Goal: Information Seeking & Learning: Learn about a topic

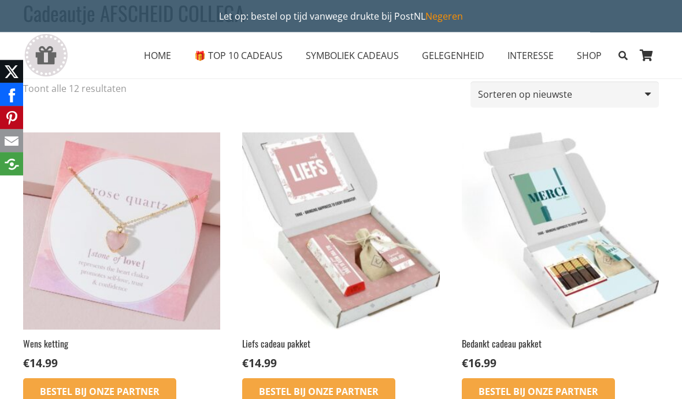
scroll to position [110, 0]
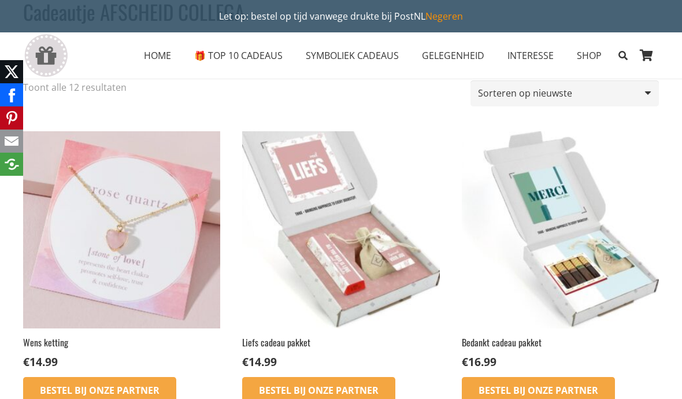
click at [597, 297] on img at bounding box center [560, 229] width 197 height 197
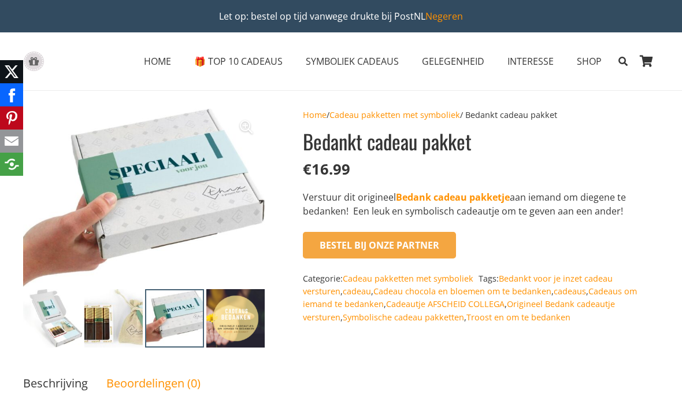
click at [359, 60] on span "SYMBOLIEK CADEAUS" at bounding box center [352, 61] width 93 height 13
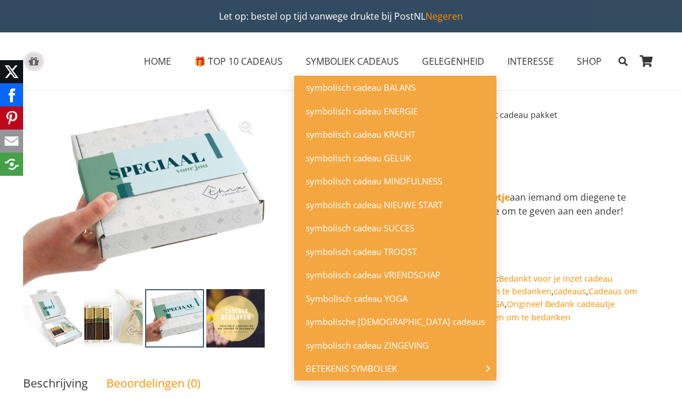
click at [408, 222] on span "symbolisch cadeau SUCCES" at bounding box center [360, 228] width 109 height 12
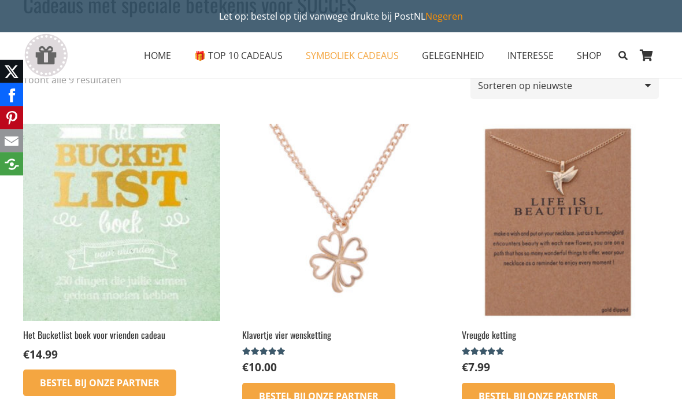
scroll to position [114, 0]
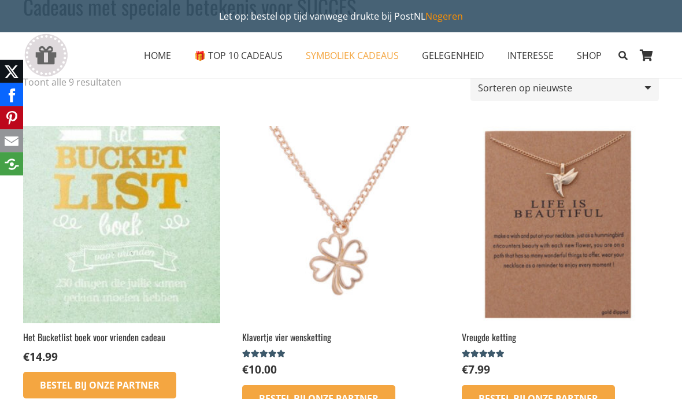
click at [257, 57] on span "🎁 TOP 10 CADEAUS" at bounding box center [238, 55] width 88 height 13
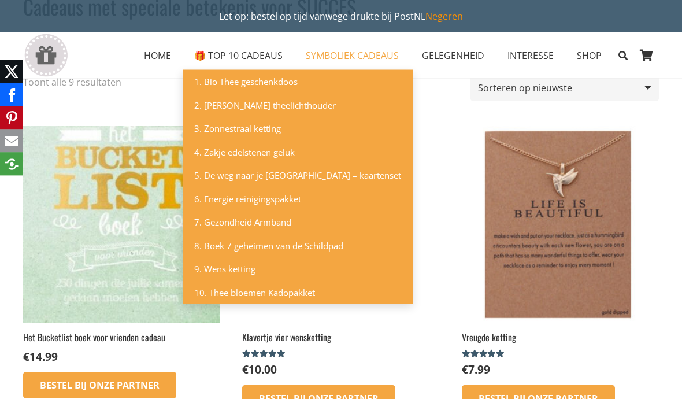
scroll to position [115, 0]
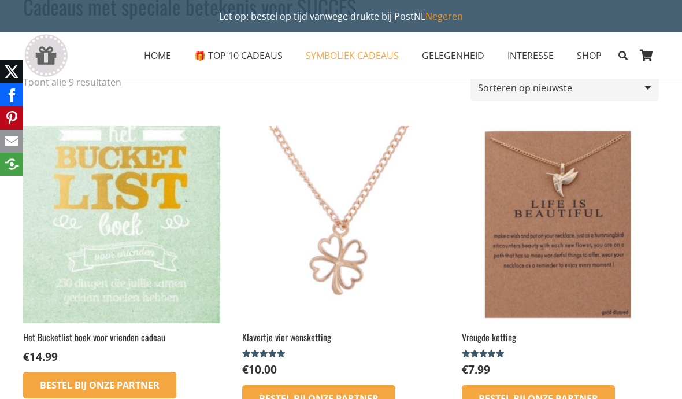
click at [369, 58] on span "SYMBOLIEK CADEAUS" at bounding box center [352, 55] width 93 height 13
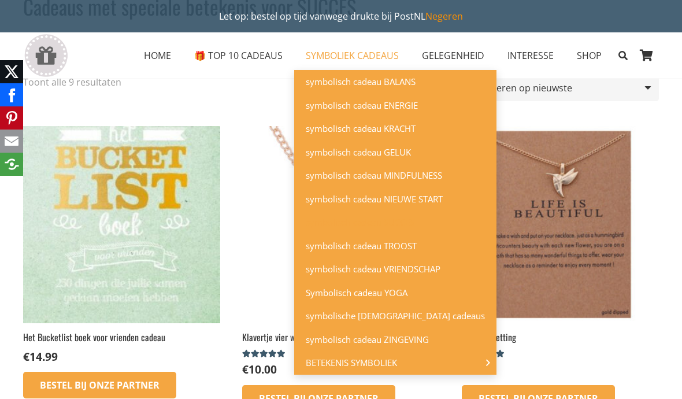
click at [369, 54] on span "SYMBOLIEK CADEAUS" at bounding box center [352, 55] width 93 height 13
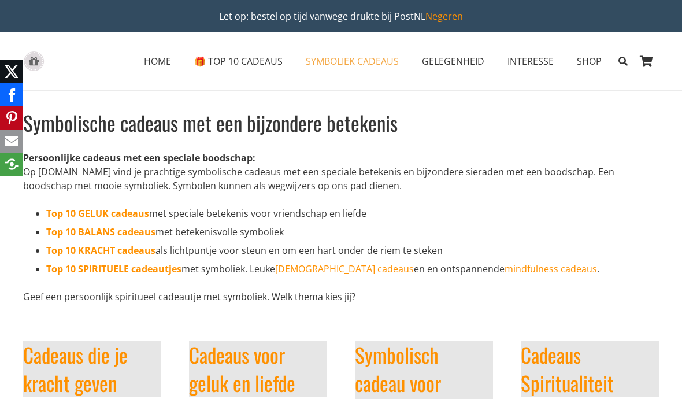
click at [374, 55] on span "SYMBOLIEK CADEAUS" at bounding box center [352, 61] width 93 height 13
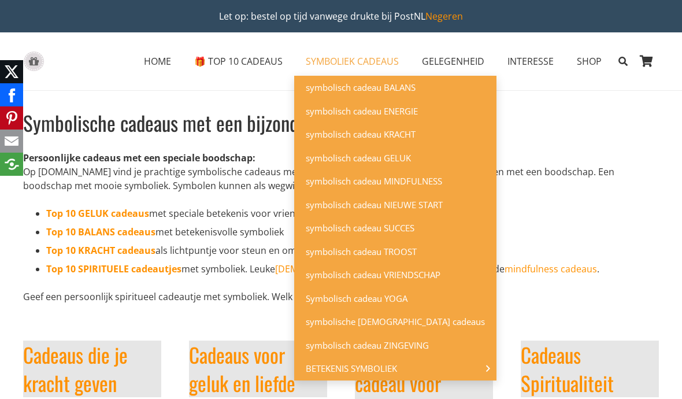
click at [404, 317] on span "symbolische [DEMOGRAPHIC_DATA] cadeaus" at bounding box center [395, 321] width 179 height 12
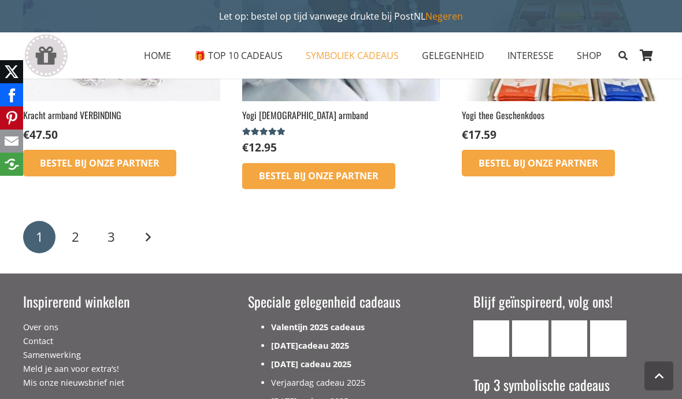
scroll to position [1856, 0]
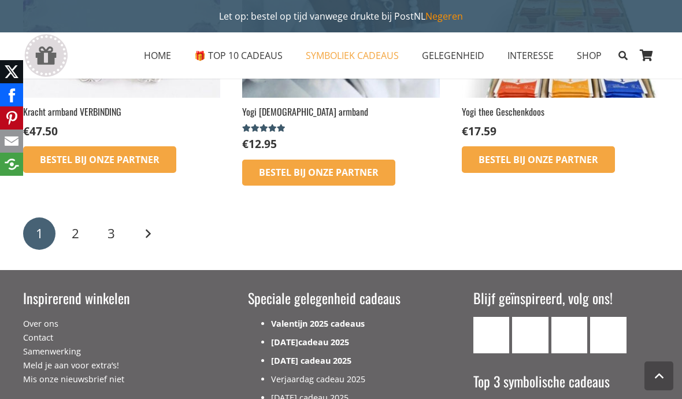
click at [146, 217] on link "Volgende" at bounding box center [147, 233] width 32 height 32
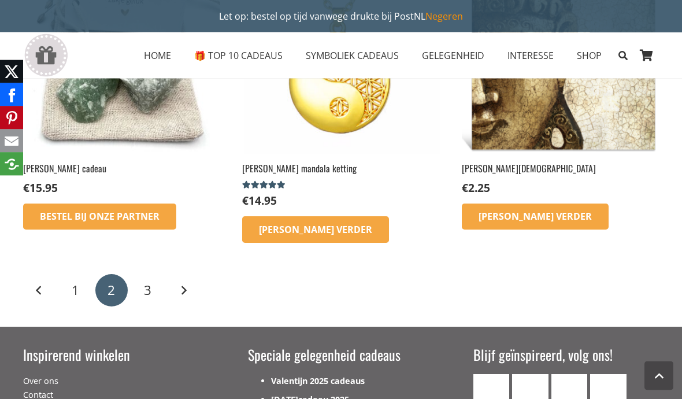
scroll to position [1539, 0]
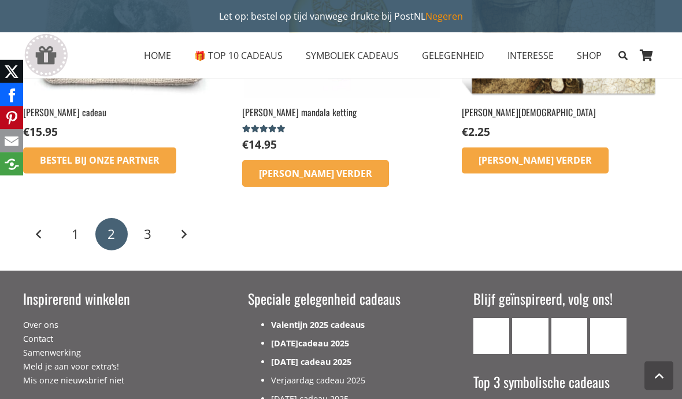
click at [148, 225] on span "3" at bounding box center [148, 234] width 8 height 18
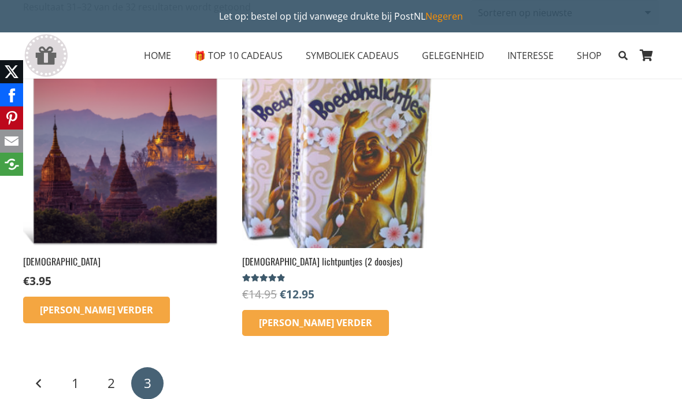
scroll to position [160, 0]
click at [72, 374] on span "1" at bounding box center [76, 383] width 8 height 18
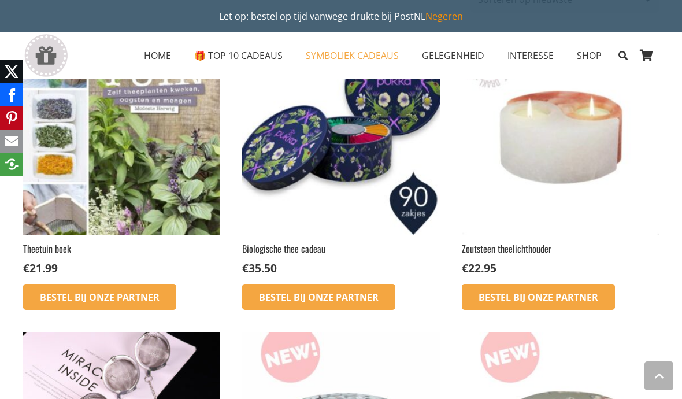
click at [105, 209] on link "Theetuin boek € 21.99" at bounding box center [121, 157] width 197 height 239
click at [109, 157] on img at bounding box center [121, 136] width 197 height 197
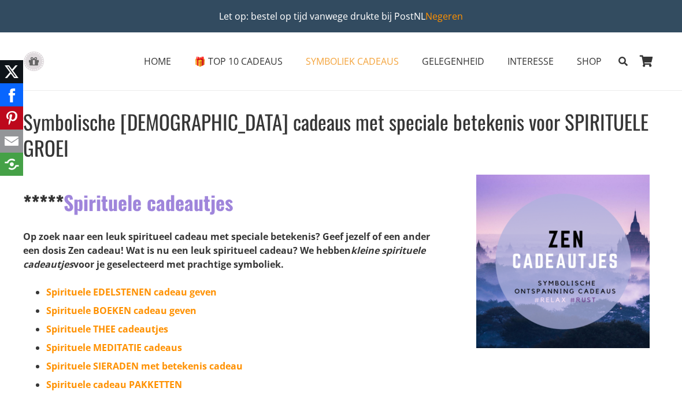
click at [359, 65] on span "SYMBOLIEK CADEAUS" at bounding box center [352, 61] width 93 height 13
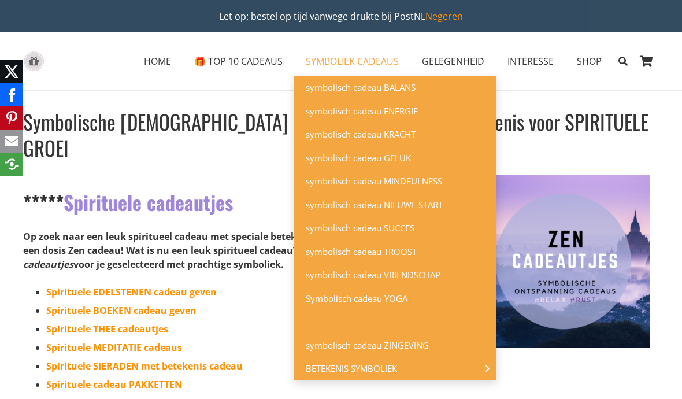
click at [433, 203] on span "symbolisch cadeau NIEUWE START" at bounding box center [374, 205] width 137 height 12
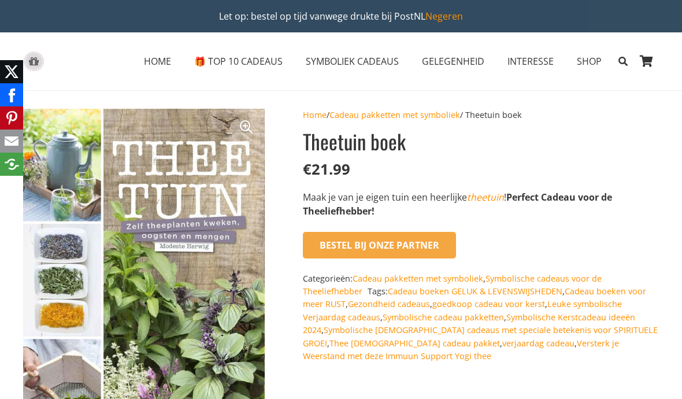
click at [570, 242] on form "Bestel bij onze Partner" at bounding box center [481, 245] width 356 height 27
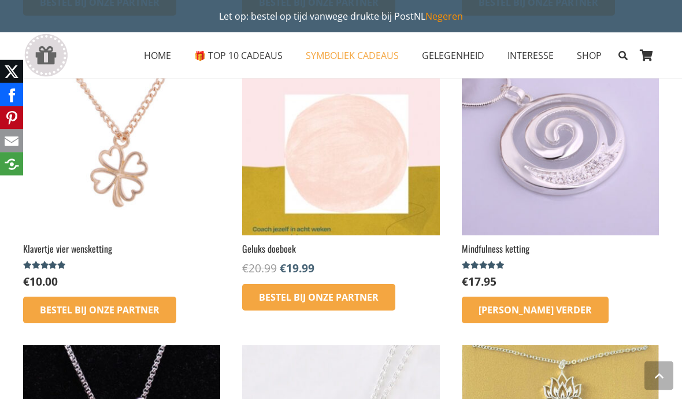
scroll to position [618, 0]
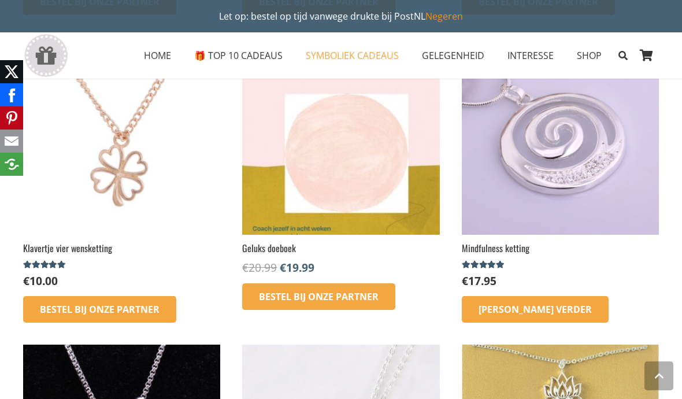
click at [359, 237] on link "Aanbieding! Geluks doeboek € 20.99 Oorspronkelijke prijs was: €20.99. € 19.99 H…" at bounding box center [340, 156] width 197 height 239
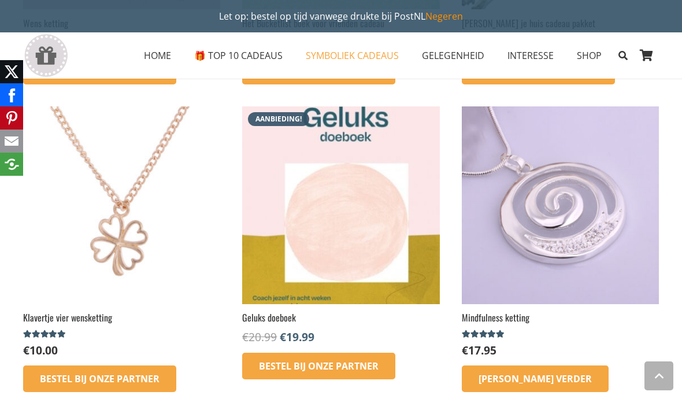
scroll to position [537, 0]
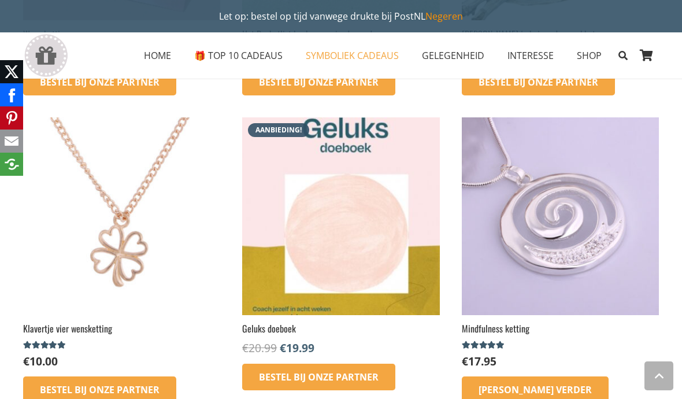
click at [361, 55] on span "SYMBOLIEK CADEAUS" at bounding box center [352, 55] width 93 height 13
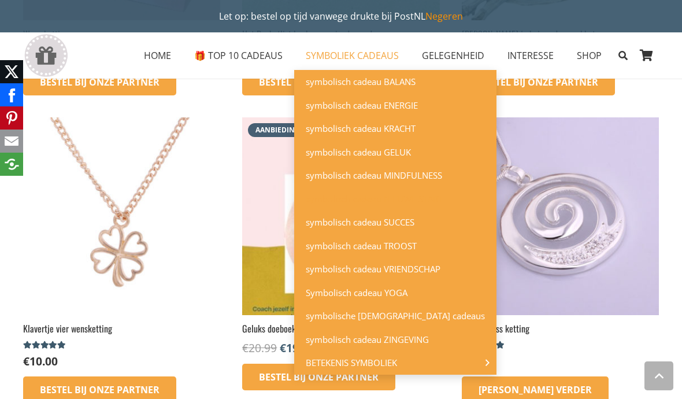
click at [426, 269] on span "symbolisch cadeau VRIENDSCHAP" at bounding box center [373, 269] width 135 height 12
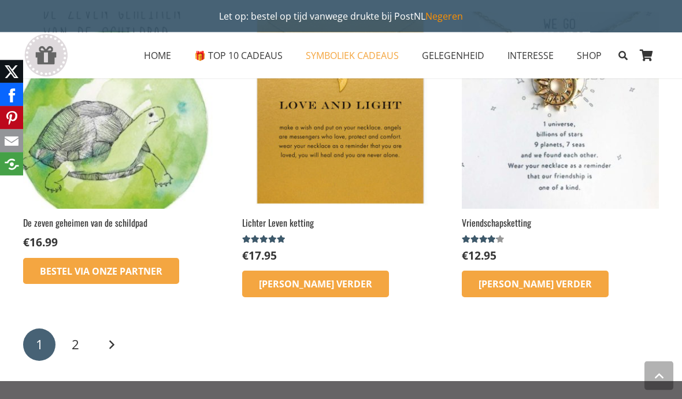
scroll to position [1685, 0]
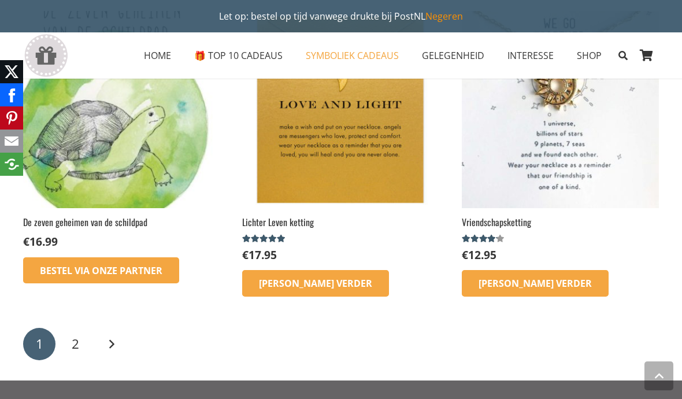
click at [82, 341] on link "2" at bounding box center [75, 344] width 32 height 32
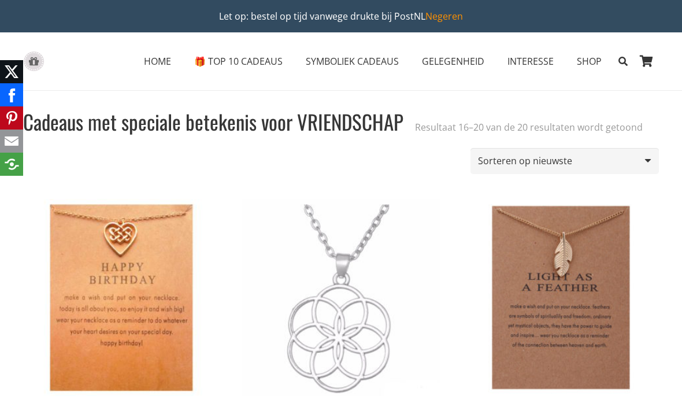
click at [350, 65] on span "SYMBOLIEK CADEAUS" at bounding box center [352, 61] width 93 height 13
click at [463, 63] on span "GELEGENHEID" at bounding box center [453, 61] width 62 height 13
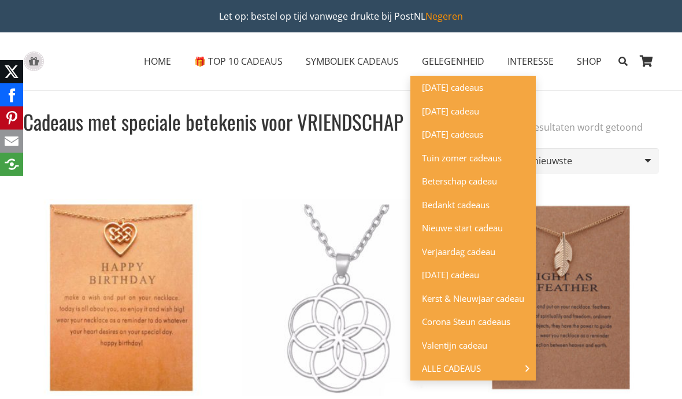
click at [484, 362] on span "ALLE CADEAUS" at bounding box center [460, 368] width 76 height 12
click at [481, 203] on span "Bedankt cadeaus" at bounding box center [456, 205] width 68 height 12
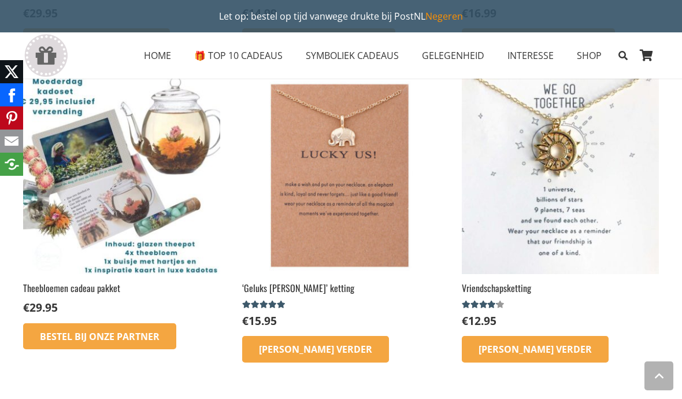
scroll to position [646, 0]
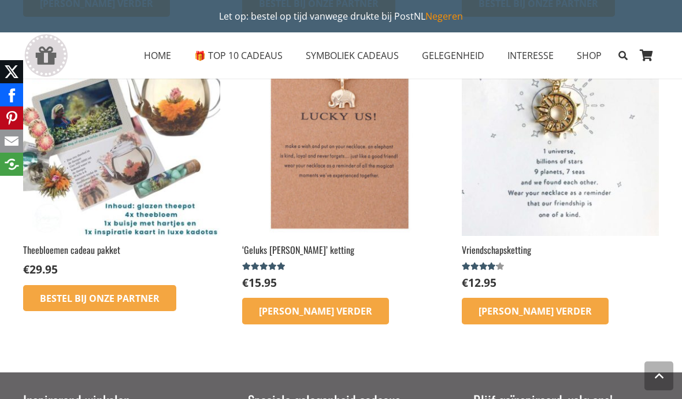
click at [342, 243] on h2 "‘Geluks Olifant’ ketting" at bounding box center [340, 249] width 197 height 13
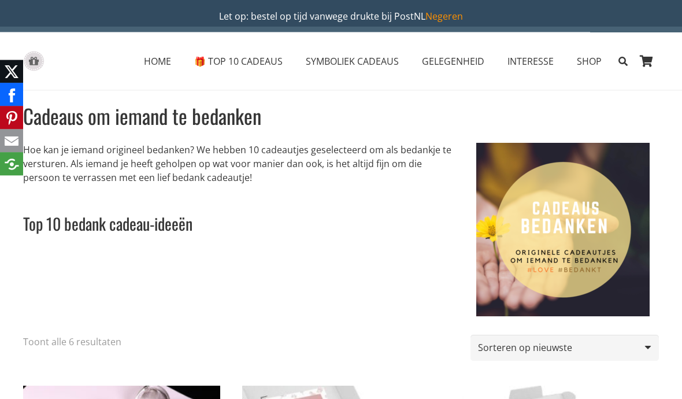
scroll to position [0, 0]
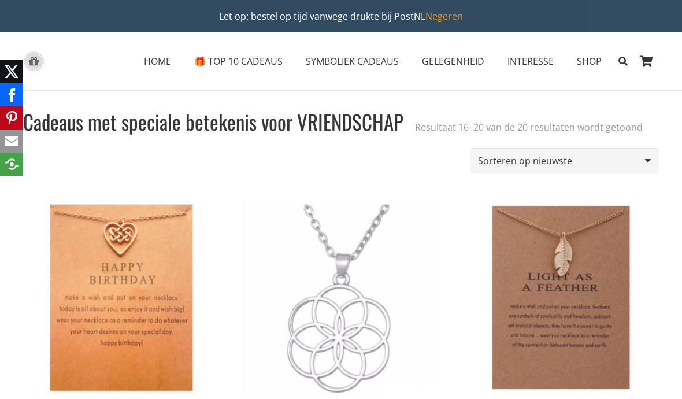
click at [367, 59] on span "SYMBOLIEK CADEAUS" at bounding box center [352, 61] width 93 height 13
click at [466, 62] on span "GELEGENHEID" at bounding box center [453, 61] width 62 height 13
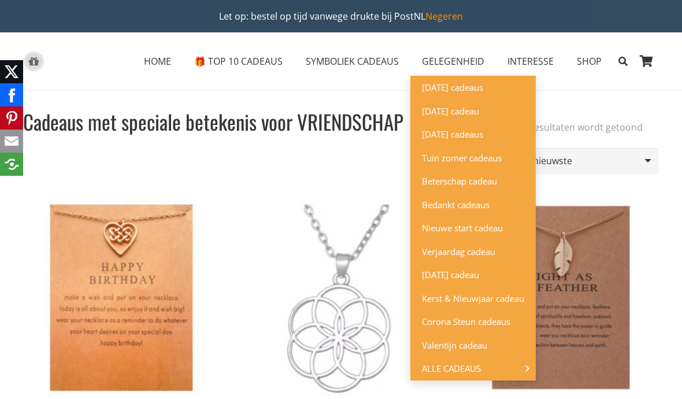
click at [479, 371] on link "ALLE CADEAUS" at bounding box center [472, 368] width 125 height 24
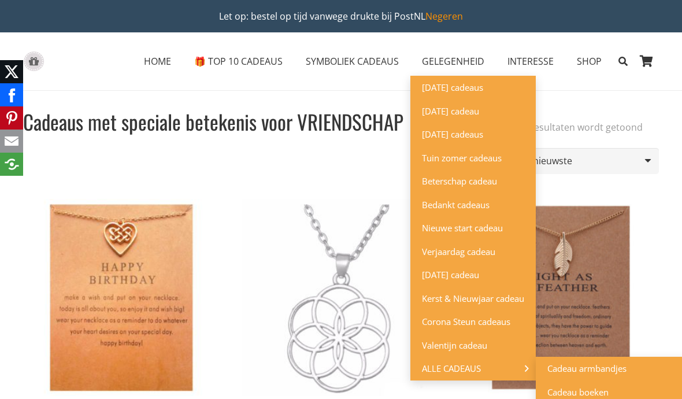
click at [590, 362] on span "Cadeau armbandjes" at bounding box center [586, 368] width 79 height 12
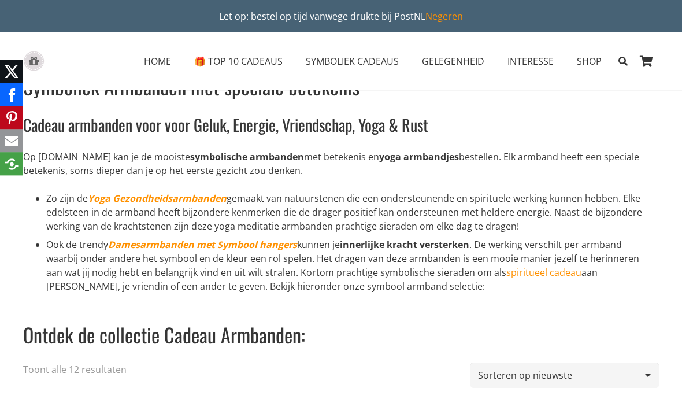
scroll to position [24, 0]
